Goal: Information Seeking & Learning: Learn about a topic

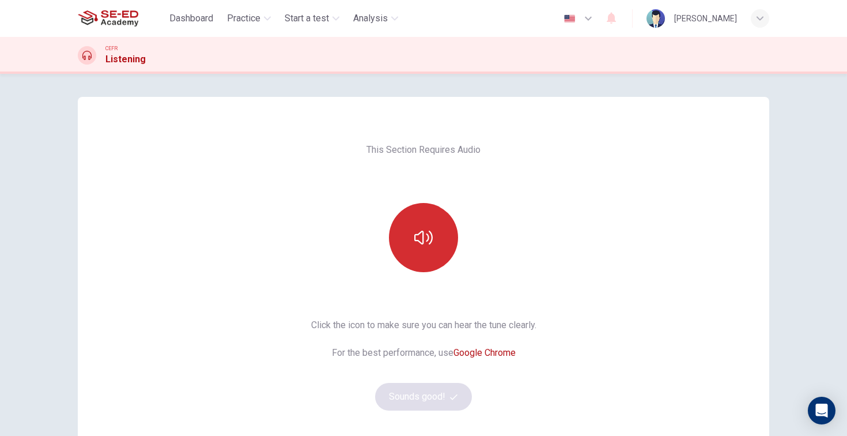
click at [432, 230] on icon "button" at bounding box center [423, 237] width 18 height 18
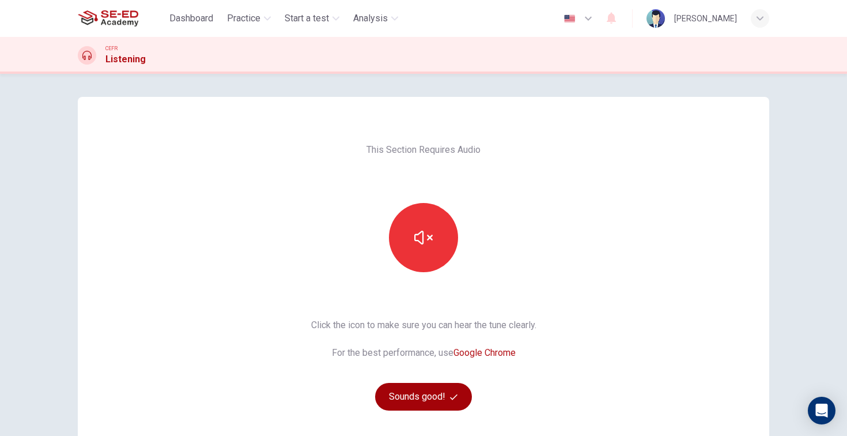
click at [456, 394] on icon "button" at bounding box center [453, 396] width 7 height 7
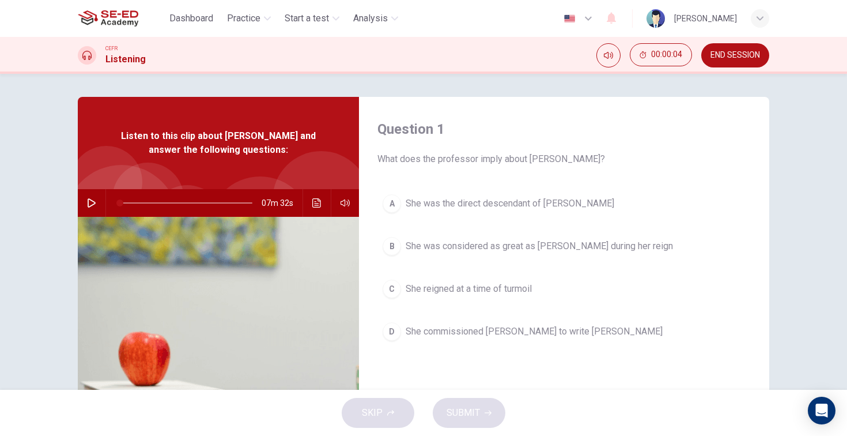
click at [92, 199] on icon "button" at bounding box center [91, 202] width 9 height 9
click at [421, 202] on span "She was the direct descendant of [PERSON_NAME]" at bounding box center [510, 203] width 209 height 14
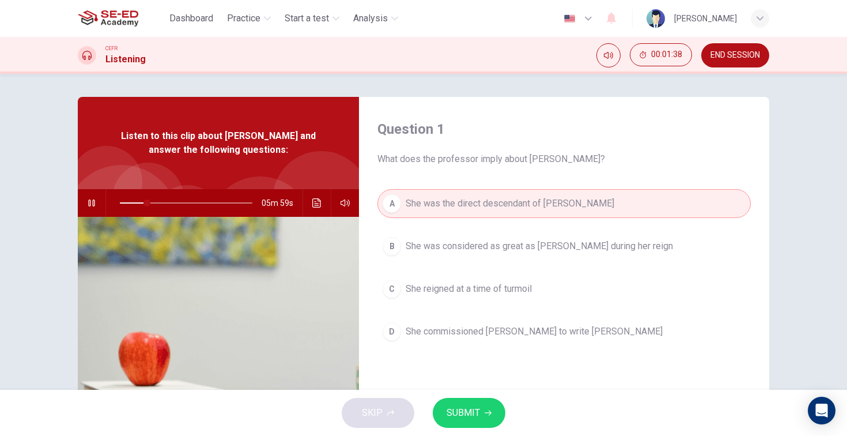
click at [93, 200] on icon "button" at bounding box center [91, 202] width 6 height 7
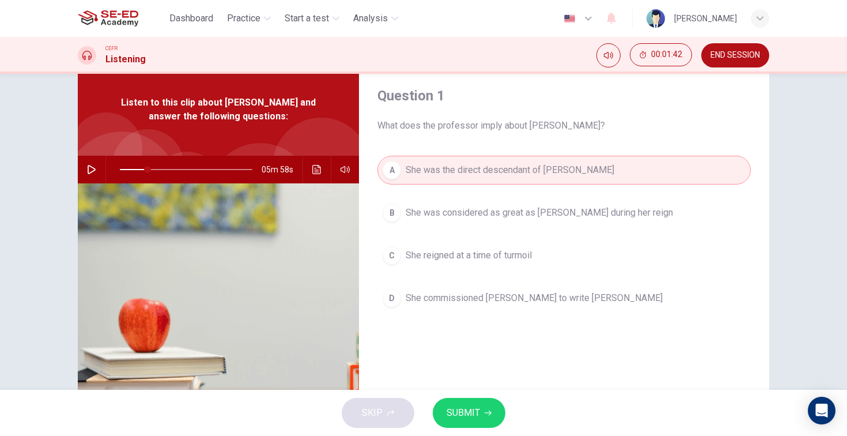
scroll to position [34, 0]
click at [486, 409] on icon "button" at bounding box center [488, 412] width 7 height 7
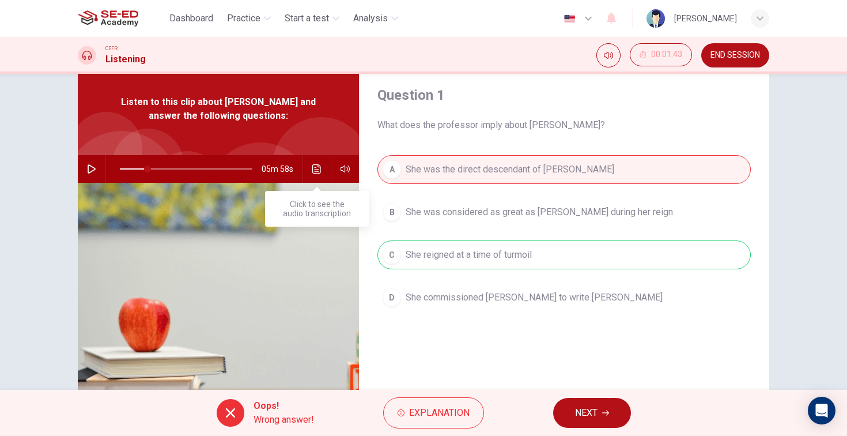
click at [317, 175] on button "Click to see the audio transcription" at bounding box center [317, 169] width 18 height 28
type input "21"
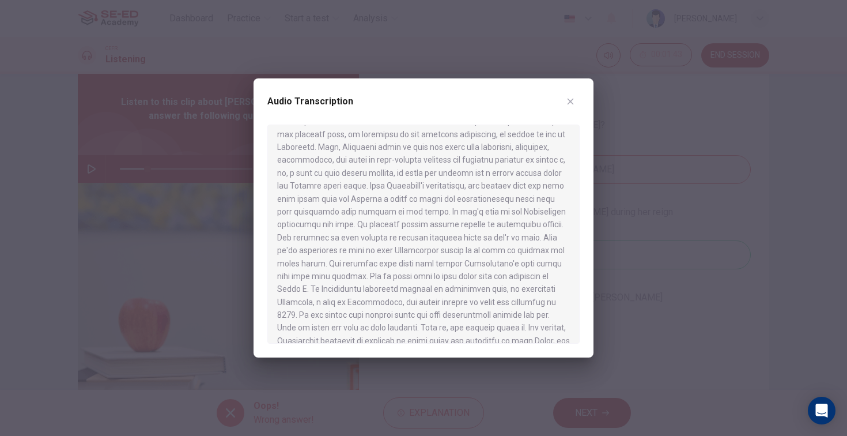
scroll to position [293, 0]
click at [571, 94] on button "button" at bounding box center [570, 101] width 18 height 18
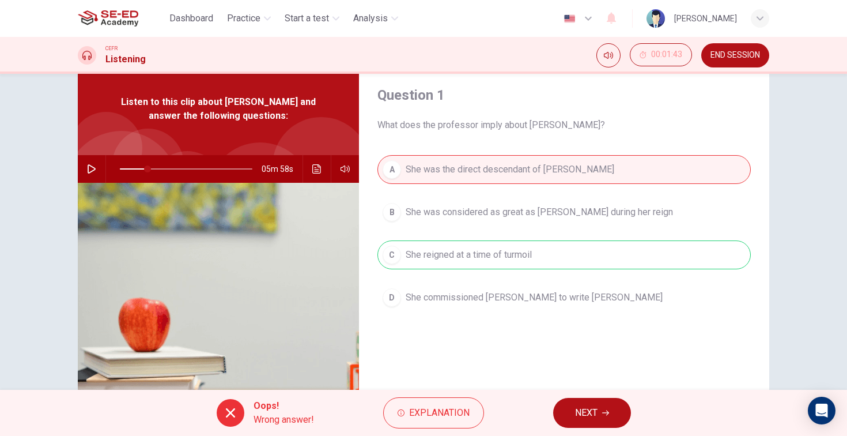
click at [604, 413] on icon "button" at bounding box center [605, 412] width 7 height 7
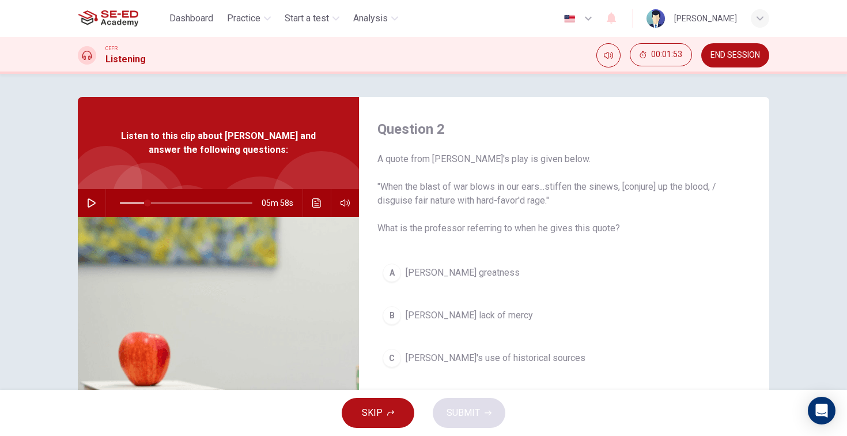
scroll to position [0, 0]
click at [124, 203] on span at bounding box center [134, 202] width 28 height 1
click at [95, 201] on icon "button" at bounding box center [91, 202] width 9 height 9
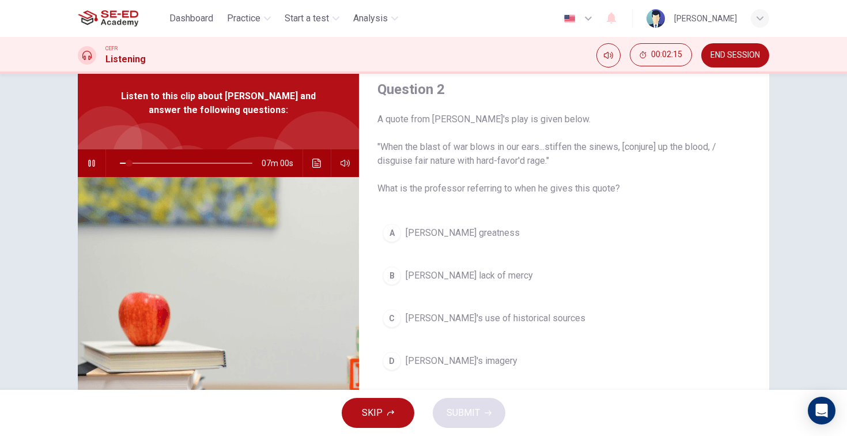
scroll to position [57, 0]
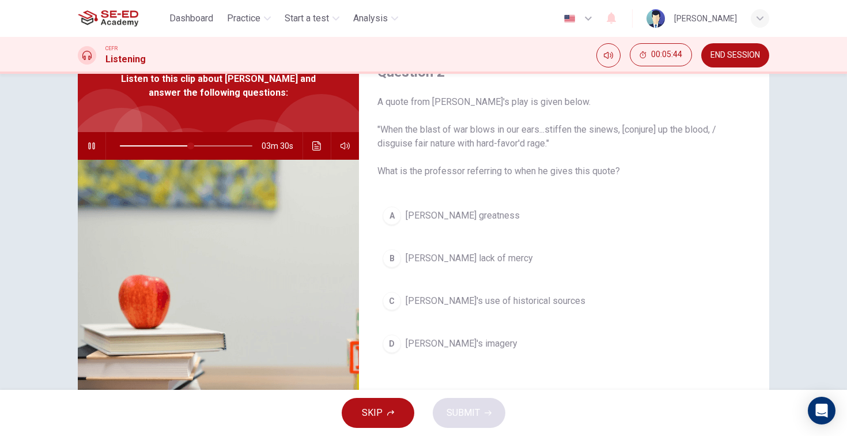
type input "53"
click at [190, 148] on span at bounding box center [193, 145] width 7 height 7
click at [433, 310] on button "C [PERSON_NAME]'s use of historical sources" at bounding box center [563, 300] width 373 height 29
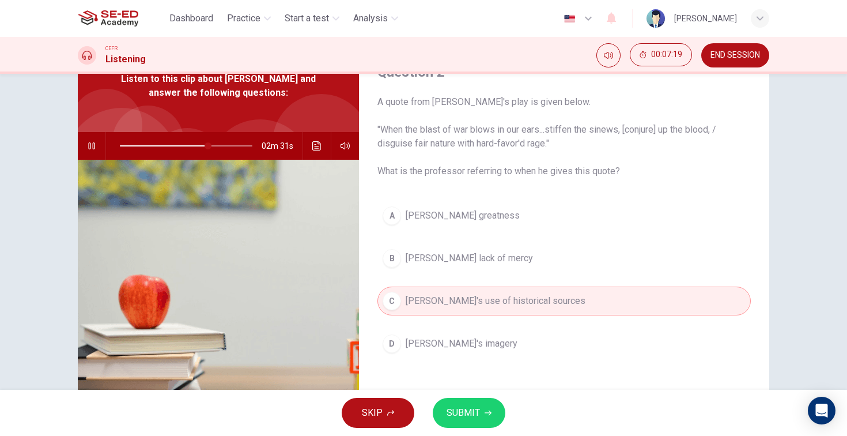
click at [473, 417] on span "SUBMIT" at bounding box center [463, 413] width 33 height 16
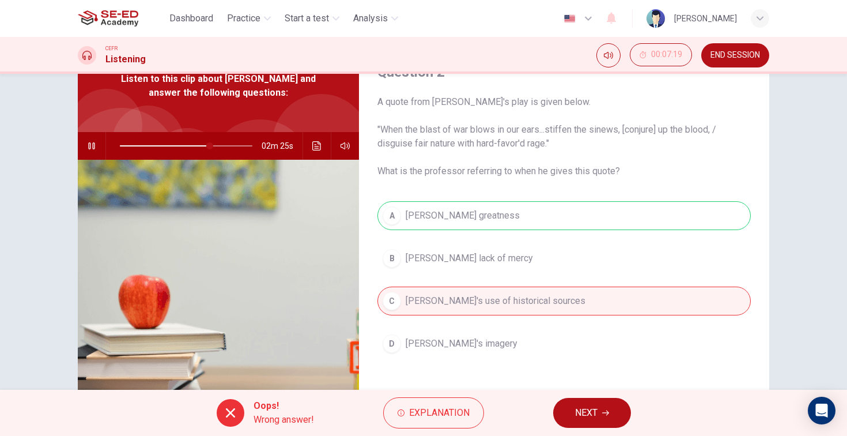
click at [585, 400] on button "NEXT" at bounding box center [592, 413] width 78 height 30
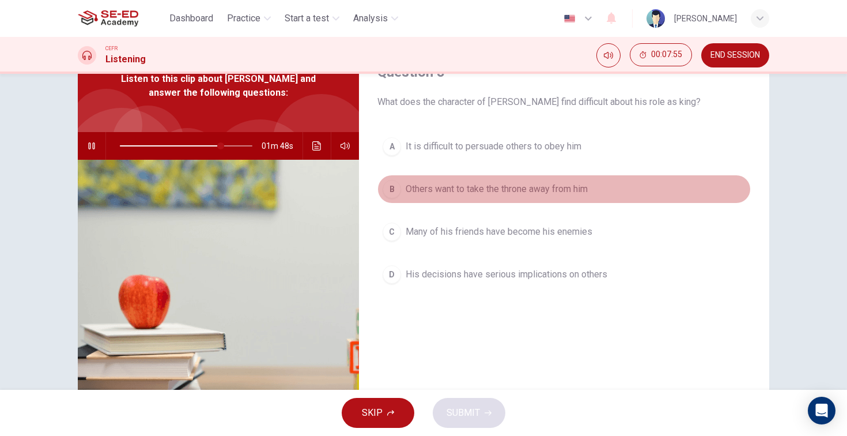
click at [451, 191] on span "Others want to take the throne away from him" at bounding box center [497, 189] width 182 height 14
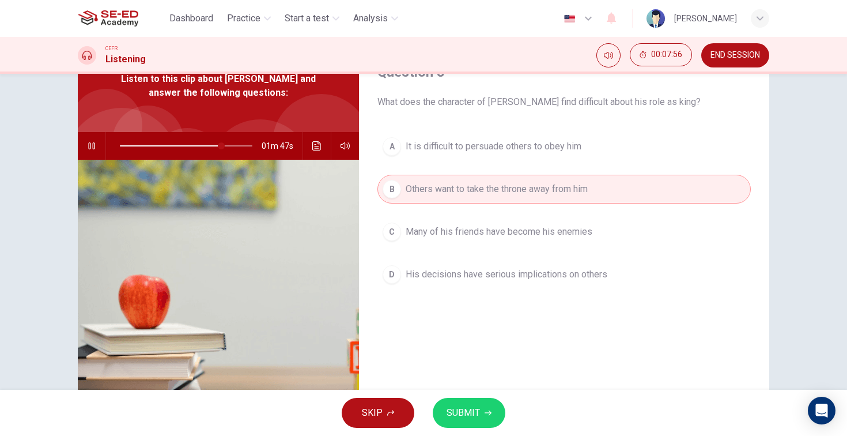
click at [472, 399] on button "SUBMIT" at bounding box center [469, 413] width 73 height 30
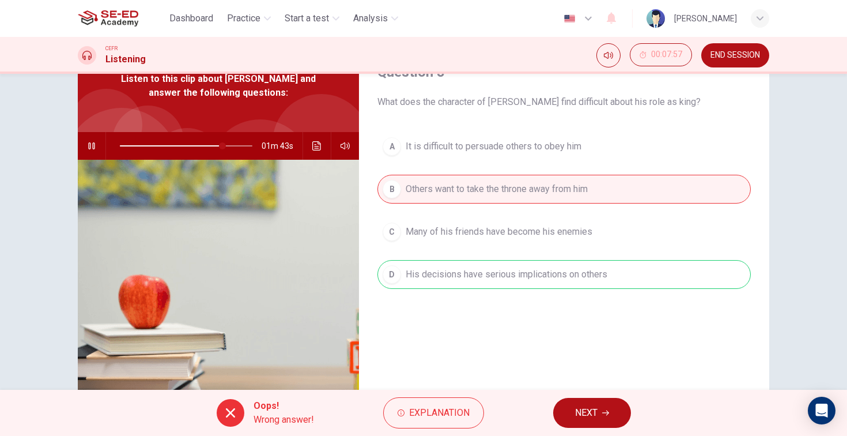
click at [600, 413] on button "NEXT" at bounding box center [592, 413] width 78 height 30
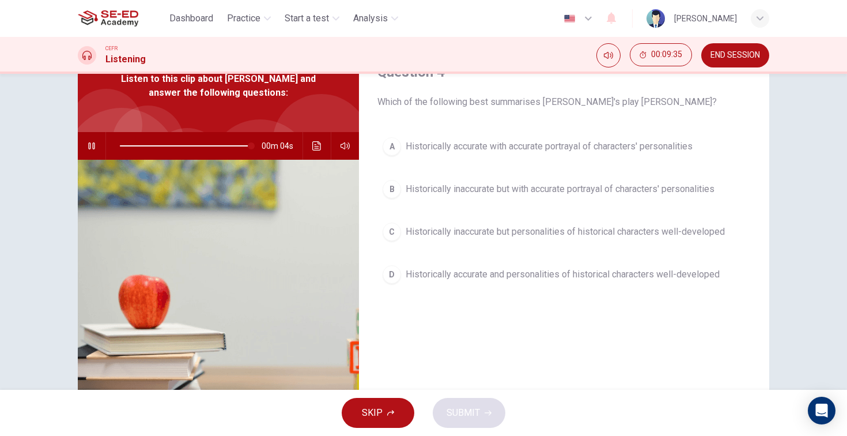
type input "99"
click at [740, 61] on button "END SESSION" at bounding box center [735, 55] width 68 height 24
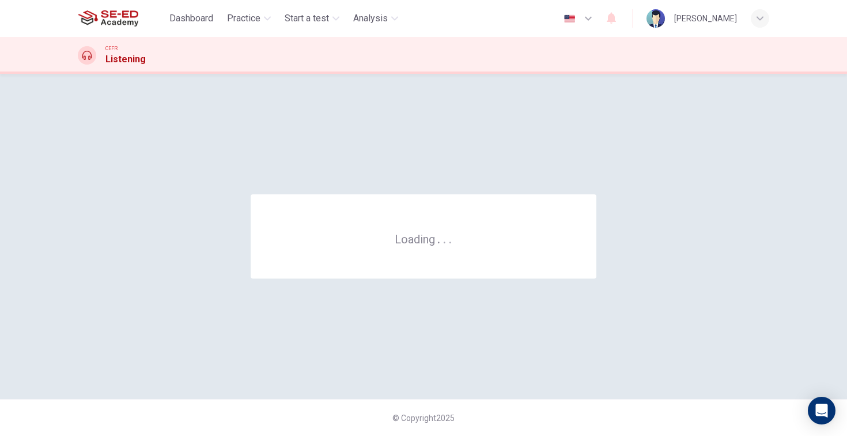
scroll to position [0, 0]
